Goal: Transaction & Acquisition: Book appointment/travel/reservation

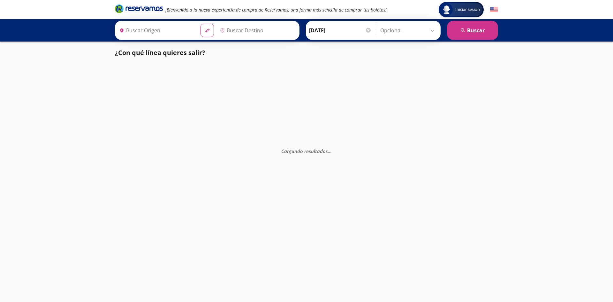
type input "[GEOGRAPHIC_DATA][PERSON_NAME], [GEOGRAPHIC_DATA]"
type input "[GEOGRAPHIC_DATA], [GEOGRAPHIC_DATA]"
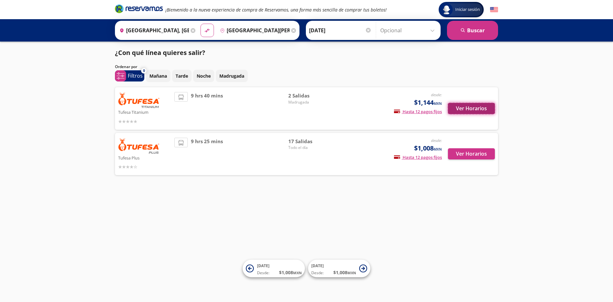
click at [480, 108] on button "Ver Horarios" at bounding box center [471, 108] width 47 height 11
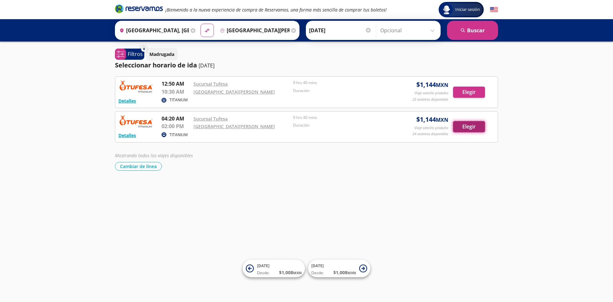
click at [470, 128] on button "Elegir" at bounding box center [469, 126] width 32 height 11
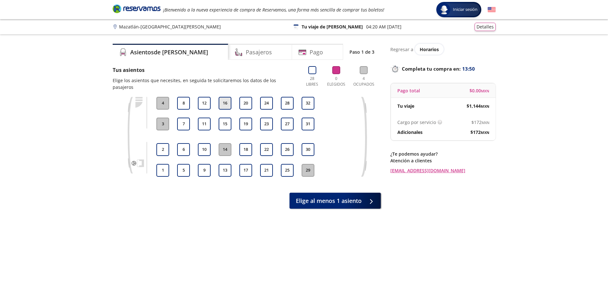
click at [226, 97] on button "16" at bounding box center [225, 103] width 13 height 13
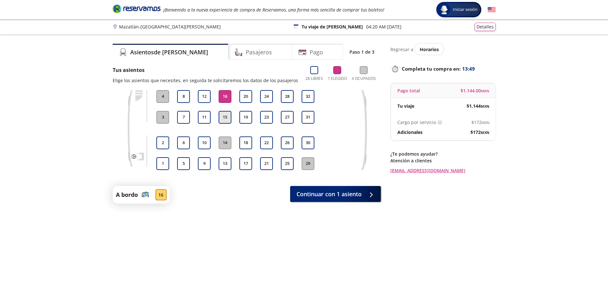
click at [225, 116] on button "15" at bounding box center [225, 117] width 13 height 13
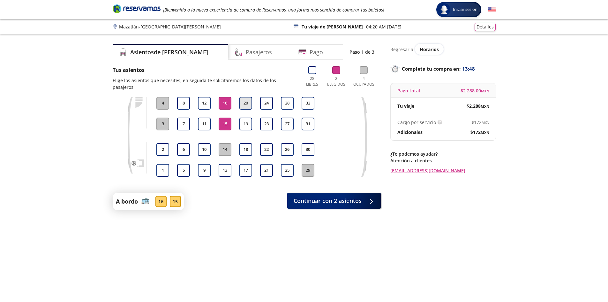
click at [244, 97] on button "20" at bounding box center [245, 103] width 13 height 13
click at [244, 117] on button "19" at bounding box center [245, 123] width 13 height 13
click at [225, 97] on button "16" at bounding box center [225, 103] width 13 height 13
click at [223, 117] on button "15" at bounding box center [225, 123] width 13 height 13
click at [267, 97] on button "24" at bounding box center [266, 103] width 13 height 13
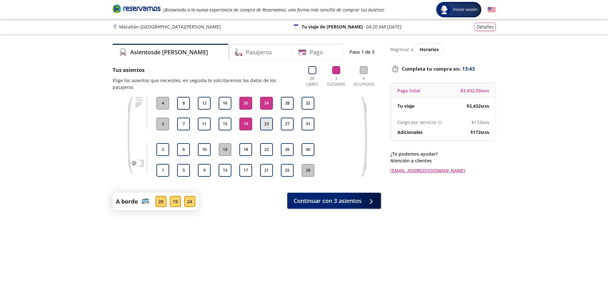
click at [266, 117] on button "23" at bounding box center [266, 123] width 13 height 13
click at [246, 143] on button "18" at bounding box center [245, 149] width 13 height 13
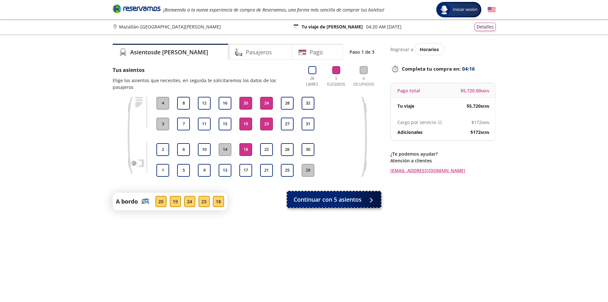
click at [342, 197] on button "Continuar con 5 asientos" at bounding box center [333, 199] width 93 height 16
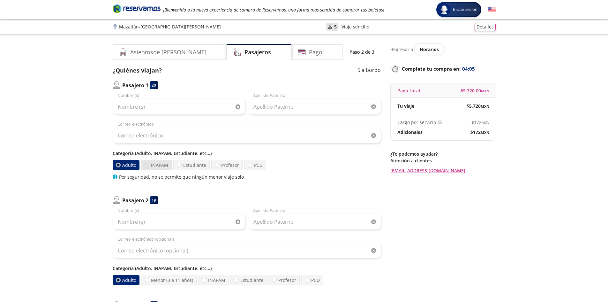
click at [147, 164] on div at bounding box center [147, 164] width 5 height 5
click at [147, 164] on input "INAPAM" at bounding box center [147, 165] width 4 height 4
radio input "true"
radio input "false"
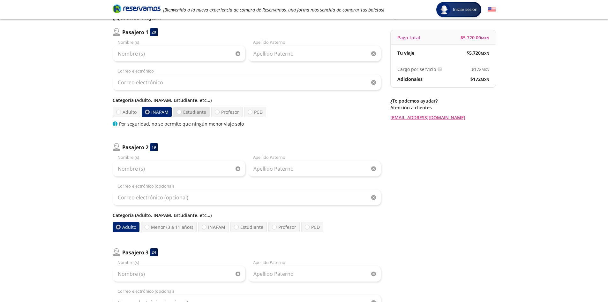
scroll to position [64, 0]
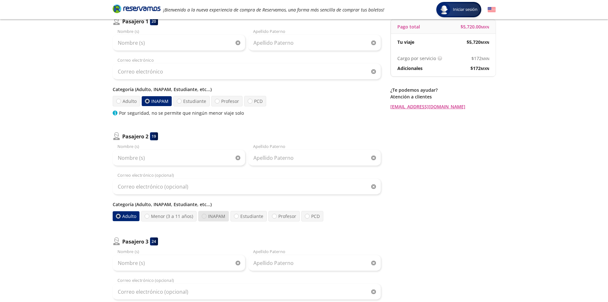
click at [204, 216] on div at bounding box center [204, 215] width 5 height 5
click at [204, 216] on input "INAPAM" at bounding box center [204, 216] width 4 height 4
radio input "true"
radio input "false"
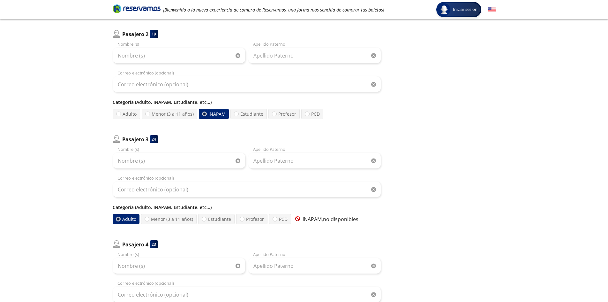
scroll to position [191, 0]
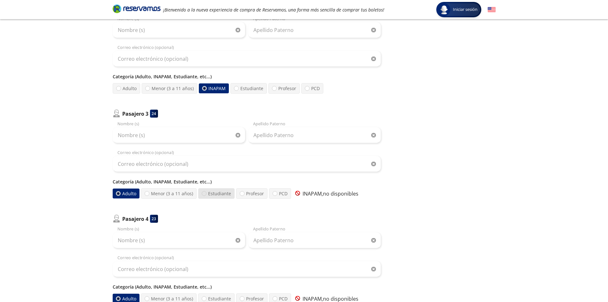
click at [203, 195] on div at bounding box center [204, 193] width 5 height 5
click at [203, 195] on input "Estudiante" at bounding box center [204, 193] width 4 height 4
radio input "true"
radio input "false"
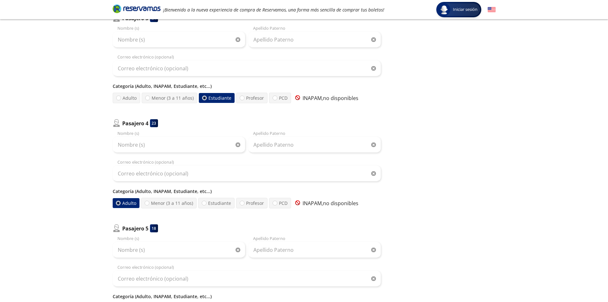
scroll to position [287, 0]
click at [145, 203] on div at bounding box center [147, 202] width 5 height 5
click at [145, 203] on input "Menor (3 a 11 años)" at bounding box center [147, 202] width 4 height 4
radio input "true"
radio input "false"
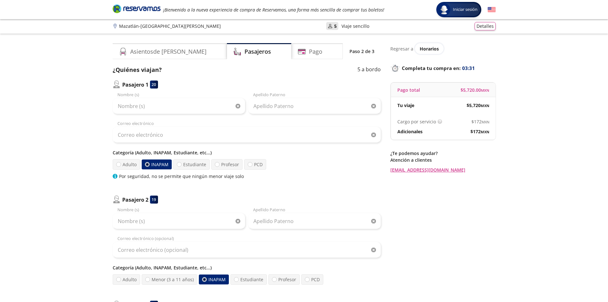
scroll to position [0, 0]
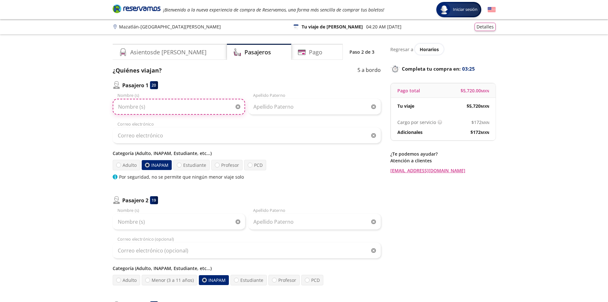
click at [158, 106] on input "Nombre (s)" at bounding box center [179, 107] width 132 height 16
type input "[PERSON_NAME]"
click at [193, 102] on input "[PERSON_NAME]" at bounding box center [179, 107] width 132 height 16
type input "[PERSON_NAME]"
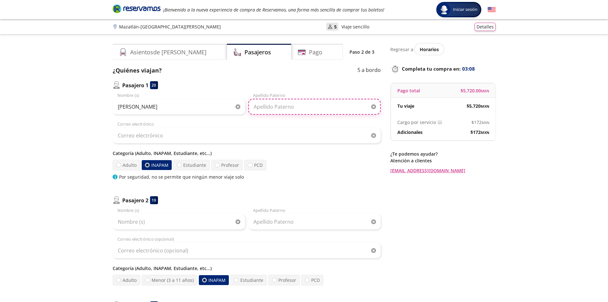
click at [269, 103] on input "Apellido Paterno" at bounding box center [314, 107] width 132 height 16
click at [279, 106] on input "[PERSON_NAME] RBOLES" at bounding box center [314, 107] width 132 height 16
type input "[PERSON_NAME]"
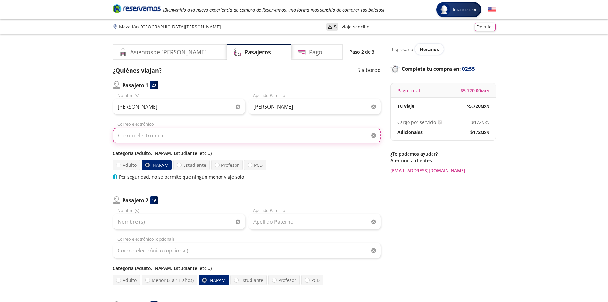
click at [250, 135] on input "Correo electrónico" at bounding box center [247, 135] width 268 height 16
type input "[EMAIL_ADDRESS][DOMAIN_NAME]"
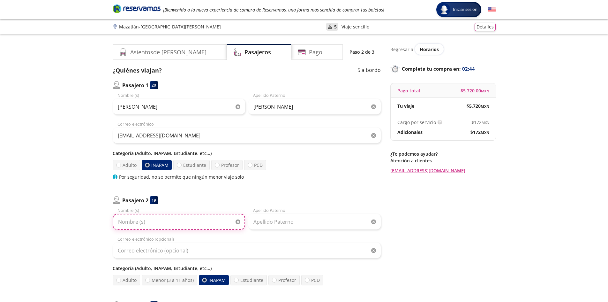
click at [171, 225] on input "Nombre (s)" at bounding box center [179, 221] width 132 height 16
type input "[PERSON_NAME]"
click at [286, 226] on input "Apellido Paterno" at bounding box center [314, 221] width 132 height 16
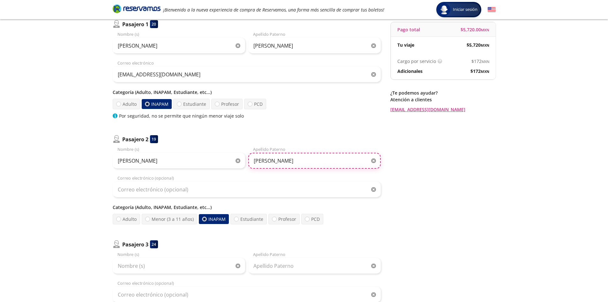
scroll to position [96, 0]
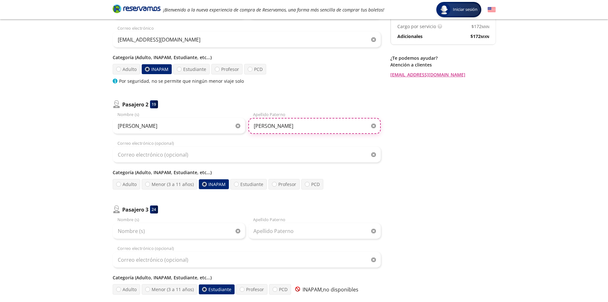
type input "[PERSON_NAME]"
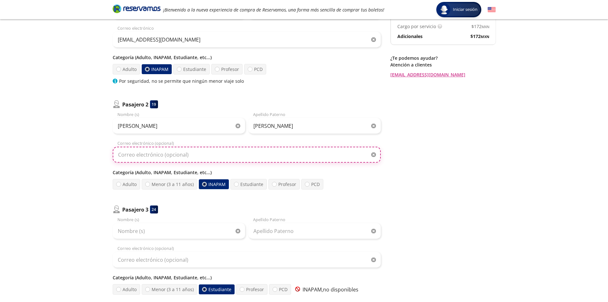
click at [161, 158] on input "Correo electrónico (opcional)" at bounding box center [247, 154] width 268 height 16
type input "M"
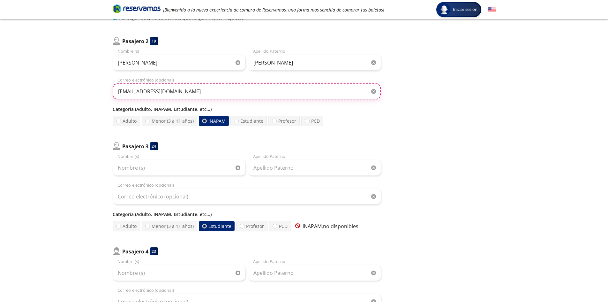
scroll to position [160, 0]
type input "[EMAIL_ADDRESS][DOMAIN_NAME]"
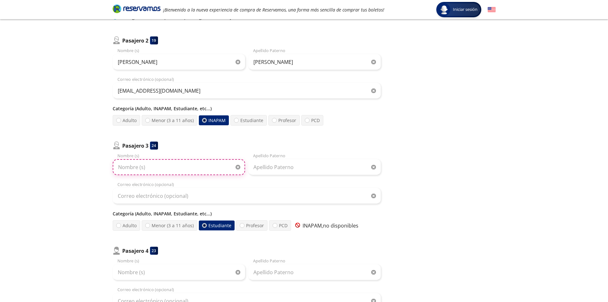
click at [148, 170] on input "Nombre (s)" at bounding box center [179, 167] width 132 height 16
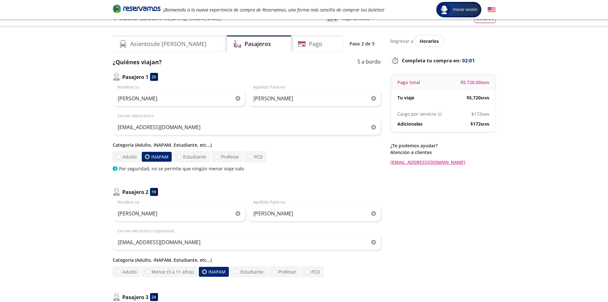
scroll to position [0, 0]
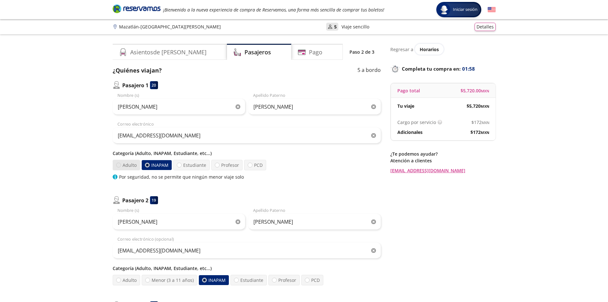
type input "MART"
click at [119, 163] on div at bounding box center [118, 164] width 5 height 5
click at [119, 163] on input "Adulto" at bounding box center [118, 165] width 4 height 4
radio input "true"
radio input "false"
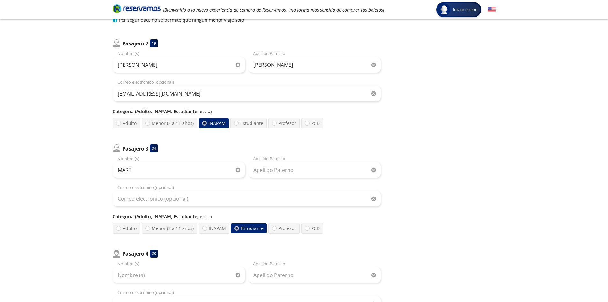
scroll to position [160, 0]
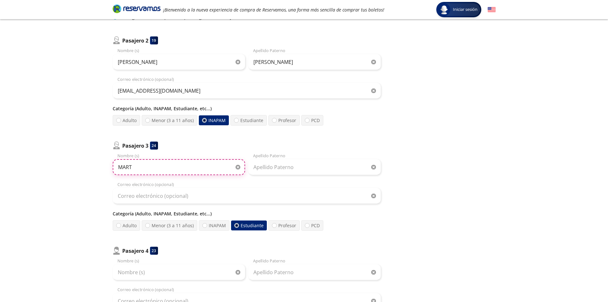
click at [138, 167] on input "MART" at bounding box center [179, 167] width 132 height 16
type input "[PERSON_NAME]"
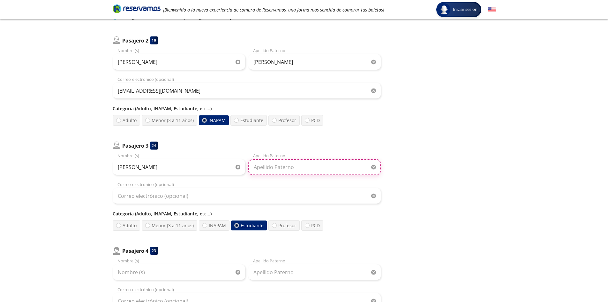
click at [290, 171] on input "Apellido Paterno" at bounding box center [314, 167] width 132 height 16
type input "[PERSON_NAME]"
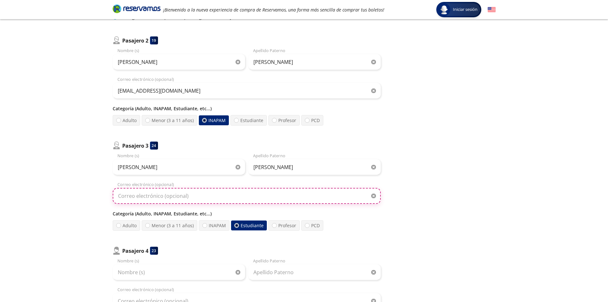
click at [253, 196] on input "Correo electrónico (opcional)" at bounding box center [247, 196] width 268 height 16
type input "[EMAIL_ADDRESS][DOMAIN_NAME]"
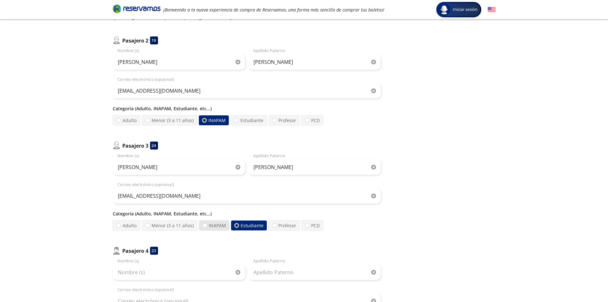
click at [205, 227] on label "INAPAM" at bounding box center [214, 225] width 31 height 11
click at [205, 227] on input "INAPAM" at bounding box center [205, 225] width 4 height 4
radio input "true"
radio input "false"
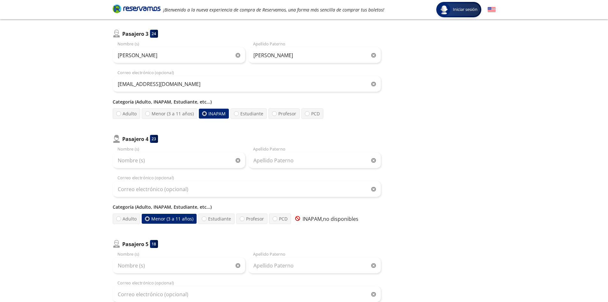
scroll to position [287, 0]
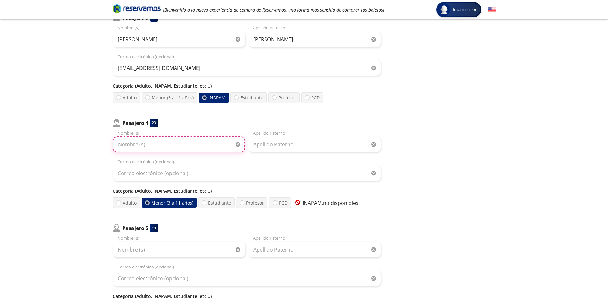
click at [152, 145] on input "Nombre (s)" at bounding box center [179, 144] width 132 height 16
type input "[PERSON_NAME]"
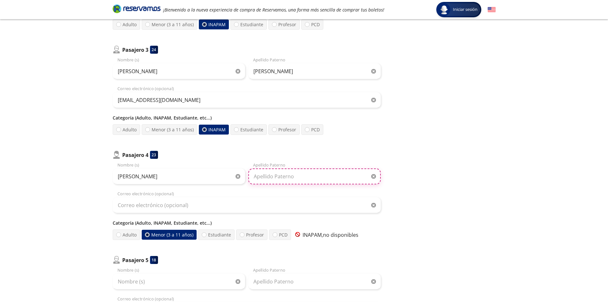
click at [310, 181] on input "Apellido Paterno" at bounding box center [314, 176] width 132 height 16
type input "[PERSON_NAME]"
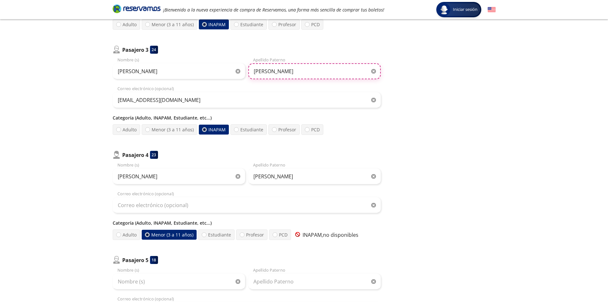
click at [300, 72] on input "[PERSON_NAME]" at bounding box center [314, 71] width 132 height 16
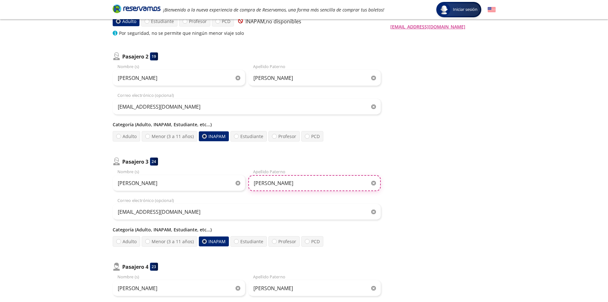
scroll to position [128, 0]
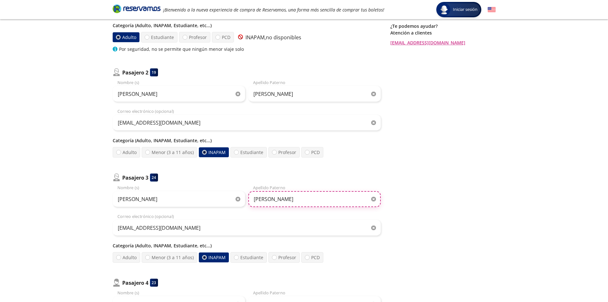
type input "[PERSON_NAME]"
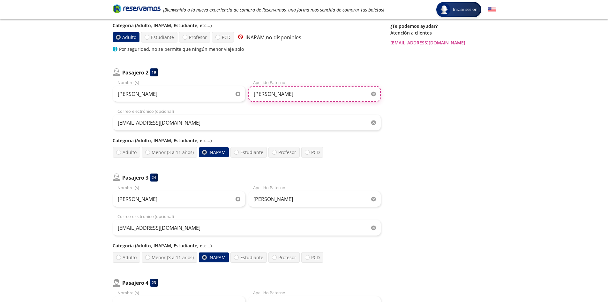
click at [306, 97] on input "[PERSON_NAME]" at bounding box center [314, 94] width 132 height 16
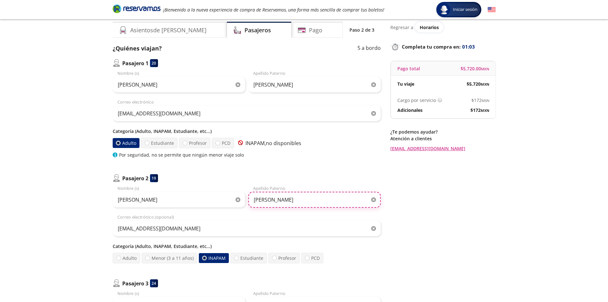
scroll to position [0, 0]
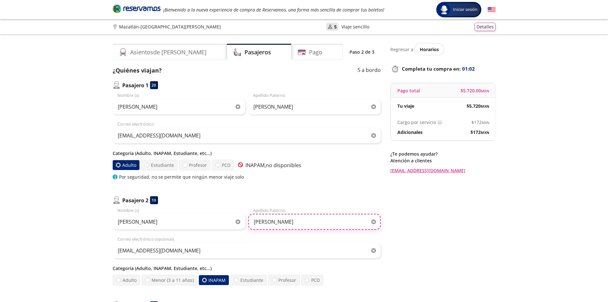
type input "[PERSON_NAME]"
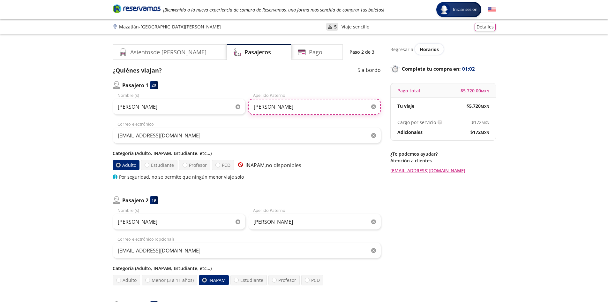
click at [296, 108] on input "[PERSON_NAME]" at bounding box center [314, 107] width 132 height 16
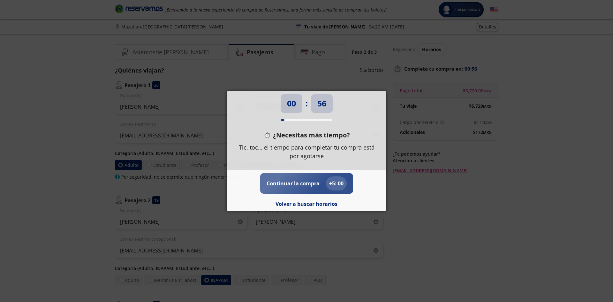
click at [291, 185] on p "Continuar la compra" at bounding box center [292, 183] width 53 height 8
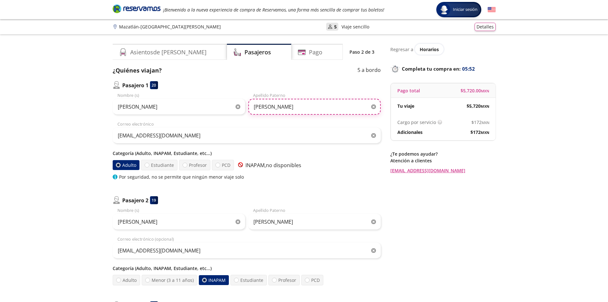
click at [292, 107] on input "[PERSON_NAME]" at bounding box center [314, 107] width 132 height 16
type input "[PERSON_NAME]"
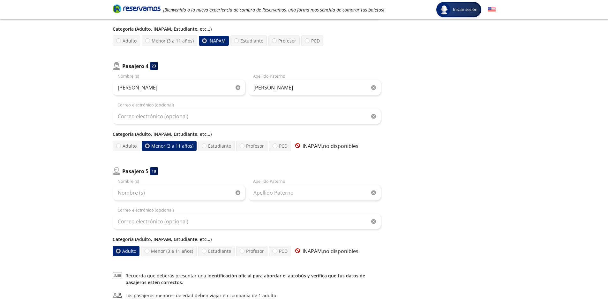
scroll to position [351, 0]
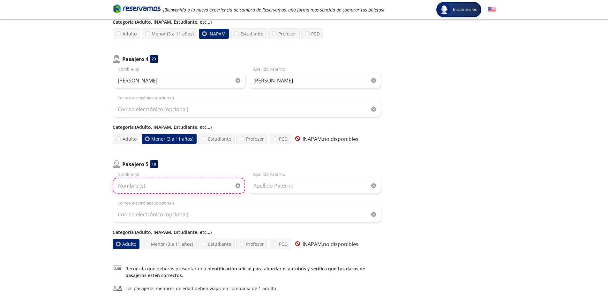
click at [152, 185] on input "Nombre (s)" at bounding box center [179, 185] width 132 height 16
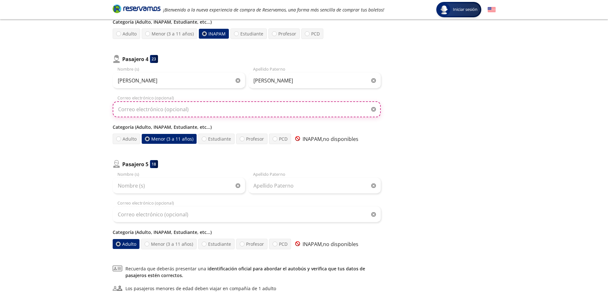
click at [164, 108] on input "Correo electrónico (opcional)" at bounding box center [247, 109] width 268 height 16
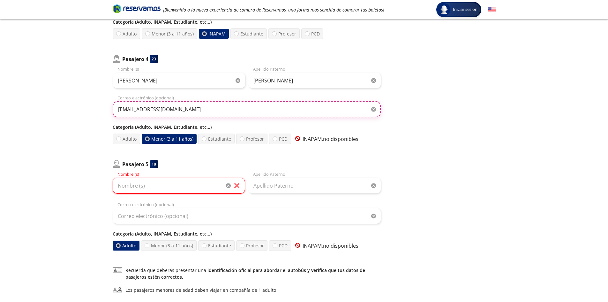
type input "[EMAIL_ADDRESS][DOMAIN_NAME]"
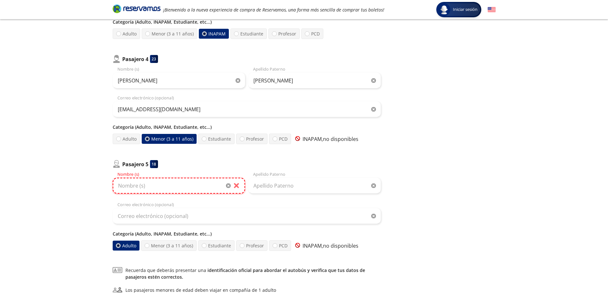
click at [145, 187] on input "Nombre (s)" at bounding box center [179, 185] width 132 height 16
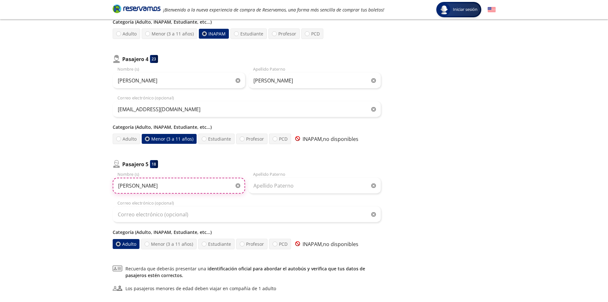
type input "[PERSON_NAME]"
click at [260, 190] on input "Apellido Paterno" at bounding box center [314, 185] width 132 height 16
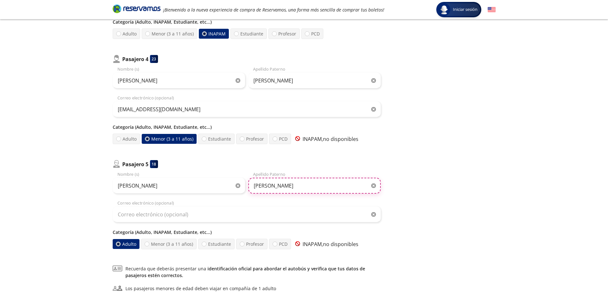
type input "[PERSON_NAME]"
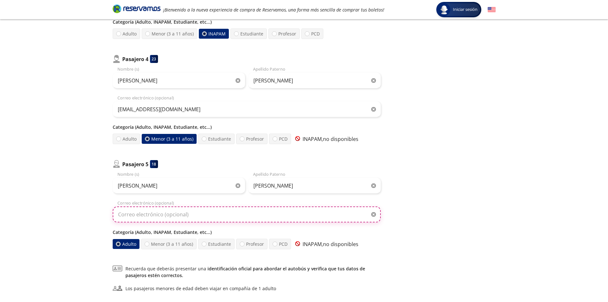
click at [210, 217] on input "Correo electrónico (opcional)" at bounding box center [247, 214] width 268 height 16
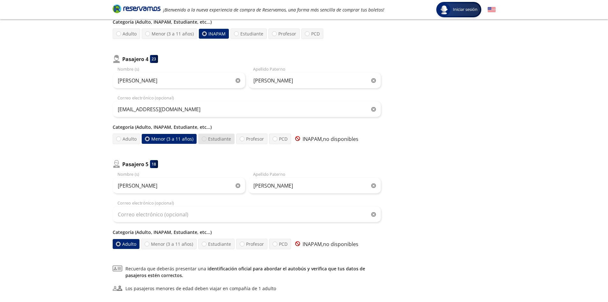
click at [205, 138] on div at bounding box center [204, 138] width 5 height 5
click at [205, 138] on input "Estudiante" at bounding box center [204, 139] width 4 height 4
radio input "true"
radio input "false"
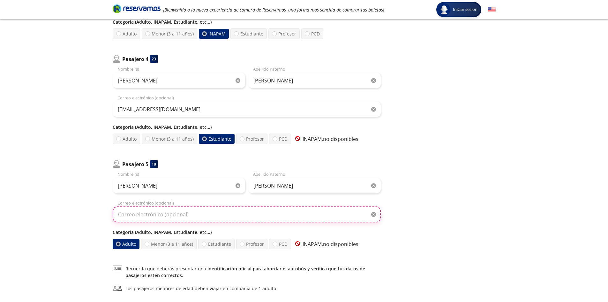
click at [177, 216] on input "Correo electrónico (opcional)" at bounding box center [247, 214] width 268 height 16
type input "[EMAIL_ADDRESS][DOMAIN_NAME]"
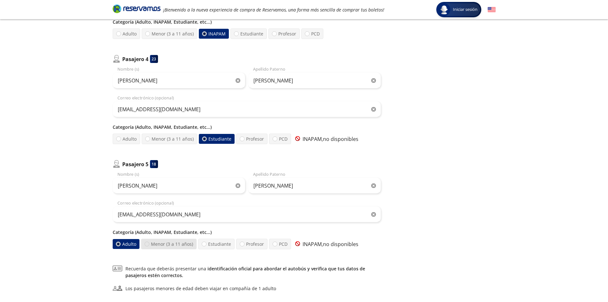
click at [145, 242] on div at bounding box center [147, 243] width 5 height 5
click at [145, 242] on input "Menor (3 a 11 años)" at bounding box center [147, 244] width 4 height 4
radio input "true"
radio input "false"
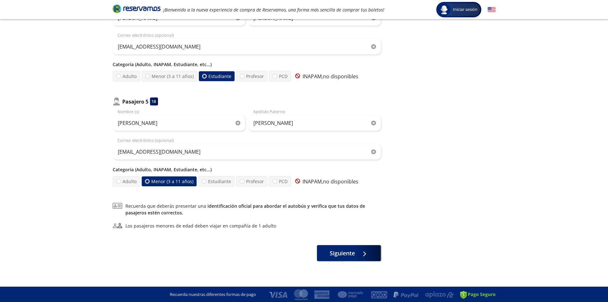
scroll to position [414, 0]
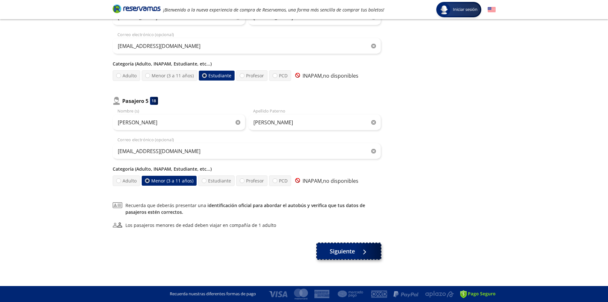
click at [341, 254] on span "Siguiente" at bounding box center [342, 251] width 25 height 9
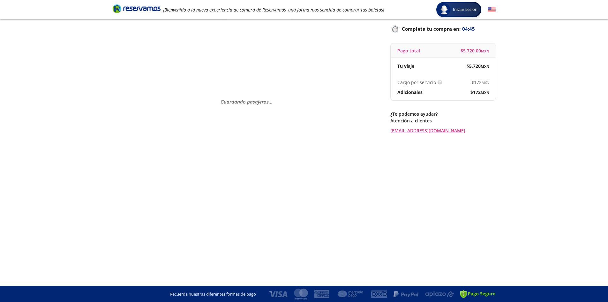
scroll to position [0, 0]
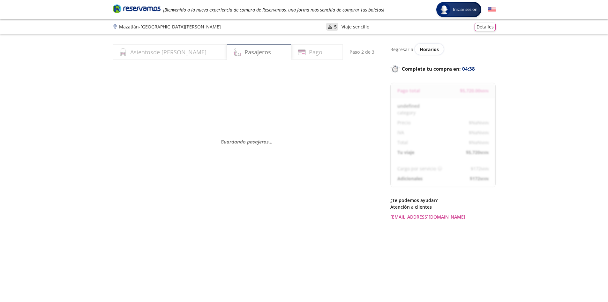
select select "MX"
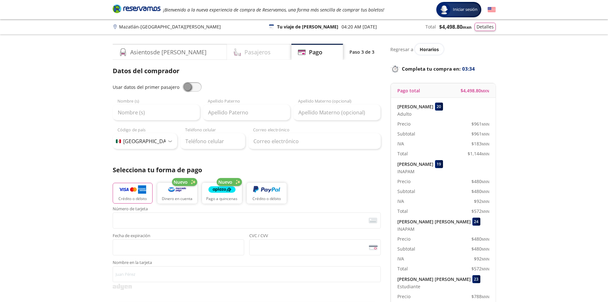
click at [244, 54] on h4 "Pasajeros" at bounding box center [257, 52] width 26 height 9
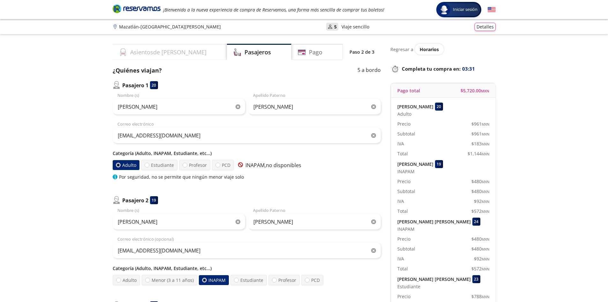
click at [156, 55] on h4 "Asientos de [PERSON_NAME]" at bounding box center [168, 52] width 76 height 9
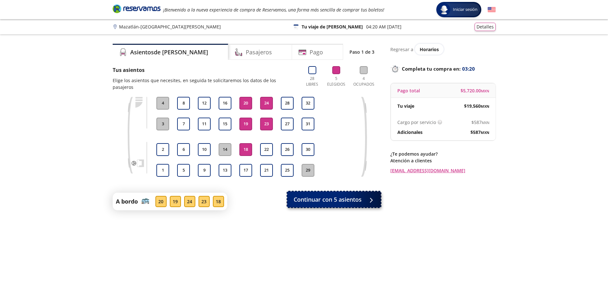
click at [346, 195] on span "Continuar con 5 asientos" at bounding box center [328, 199] width 68 height 9
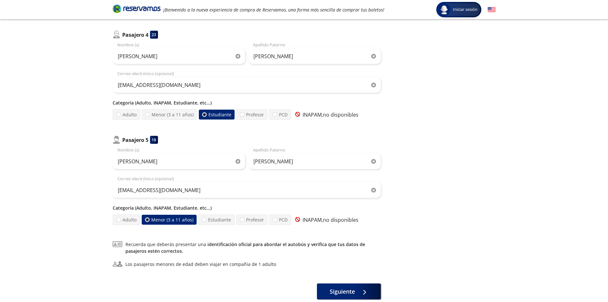
scroll to position [414, 0]
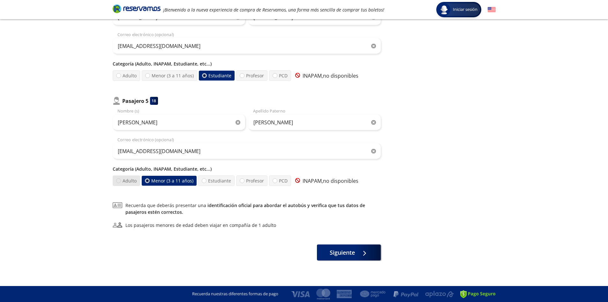
click at [118, 182] on div at bounding box center [118, 180] width 5 height 5
click at [118, 182] on input "Adulto" at bounding box center [118, 180] width 4 height 4
radio input "true"
radio input "false"
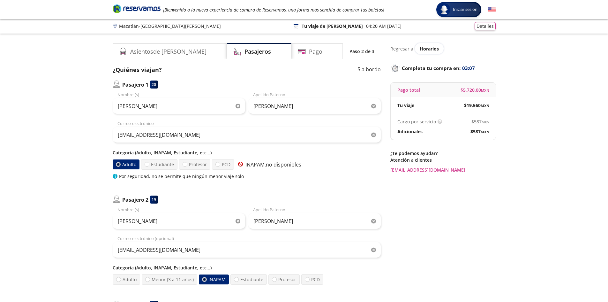
scroll to position [0, 0]
